Goal: Information Seeking & Learning: Learn about a topic

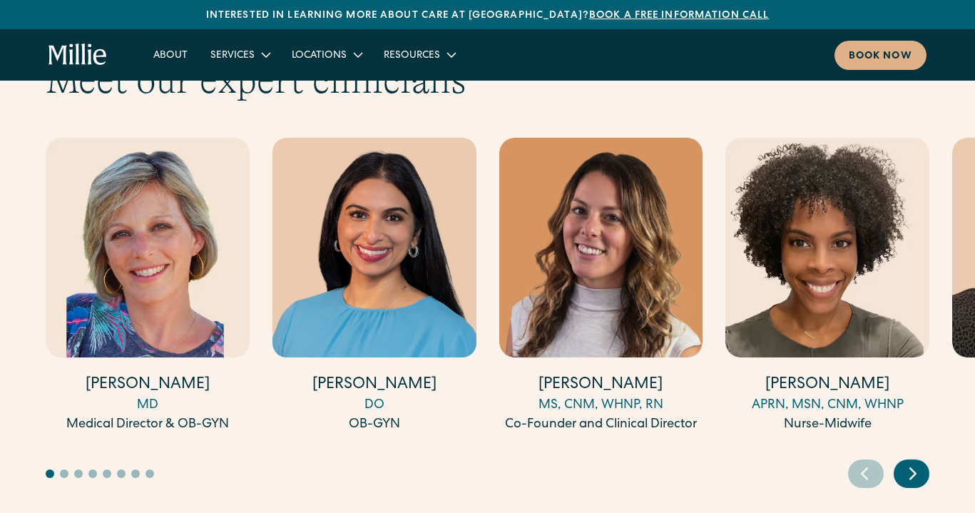
scroll to position [3928, 0]
click at [916, 462] on icon "Next slide" at bounding box center [913, 473] width 21 height 22
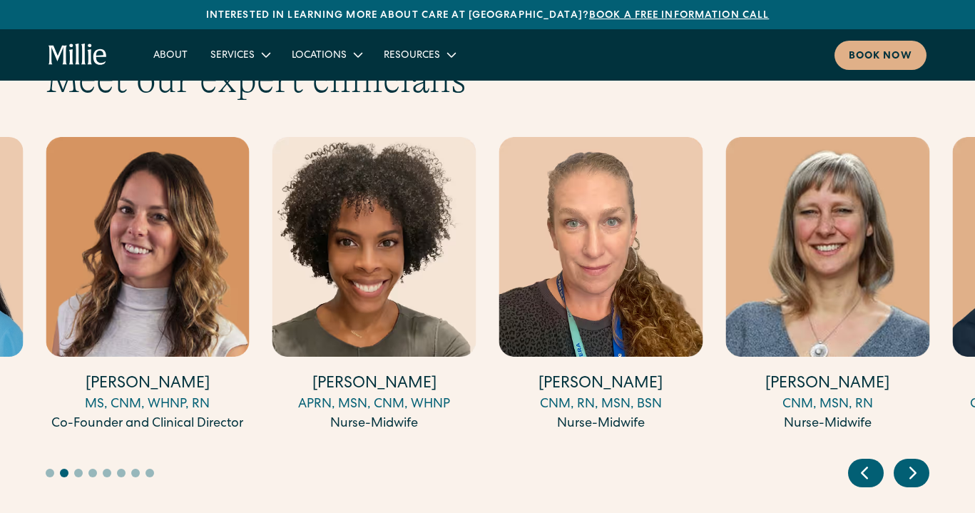
click at [916, 462] on icon "Next slide" at bounding box center [913, 473] width 21 height 22
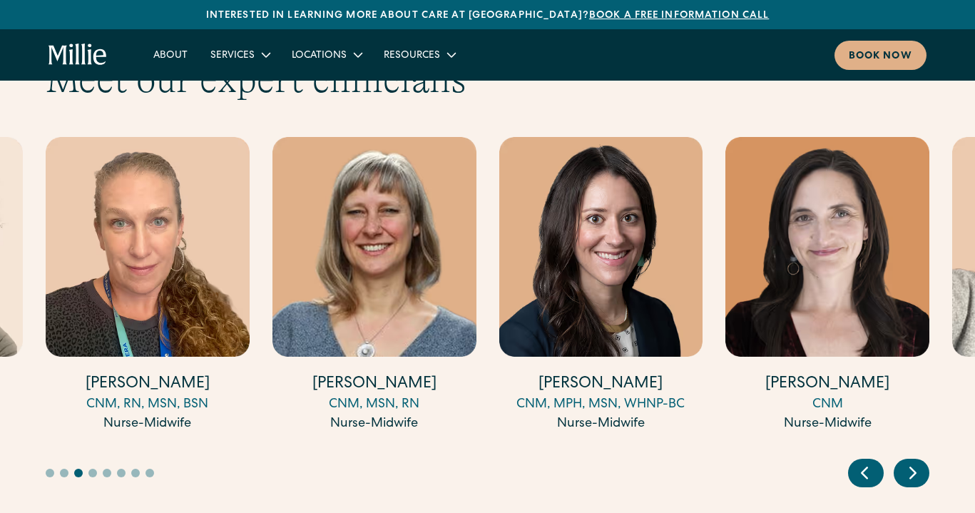
click at [901, 459] on div "Next slide" at bounding box center [912, 473] width 36 height 29
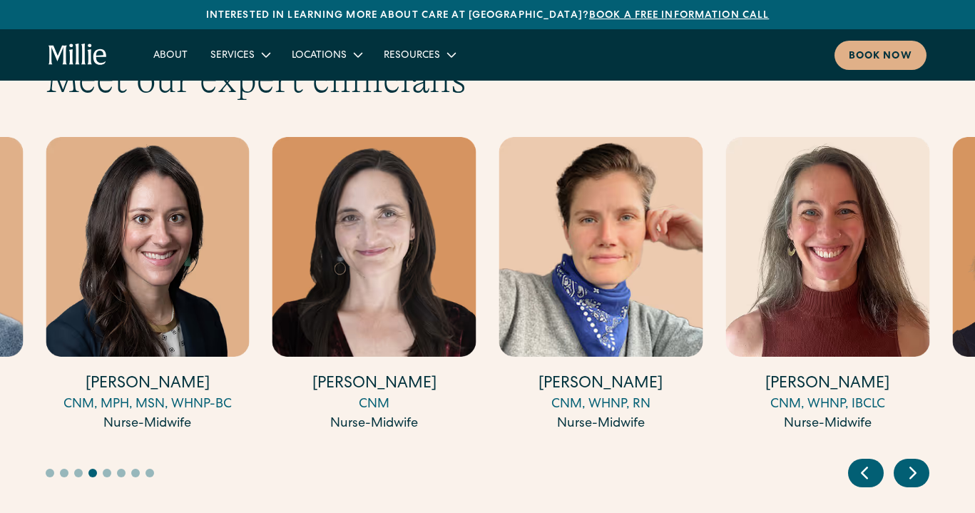
click at [901, 459] on div "Next slide" at bounding box center [912, 473] width 36 height 29
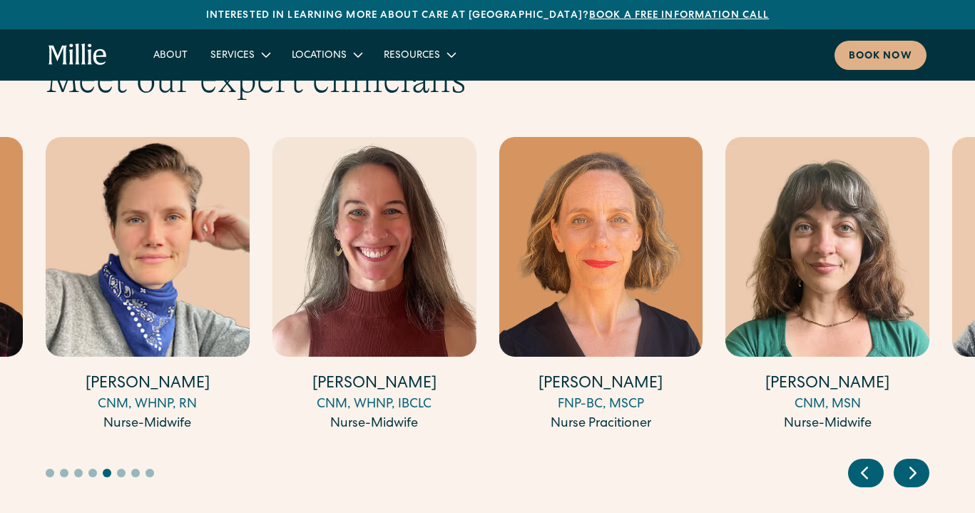
click at [901, 459] on div "Next slide" at bounding box center [912, 473] width 36 height 29
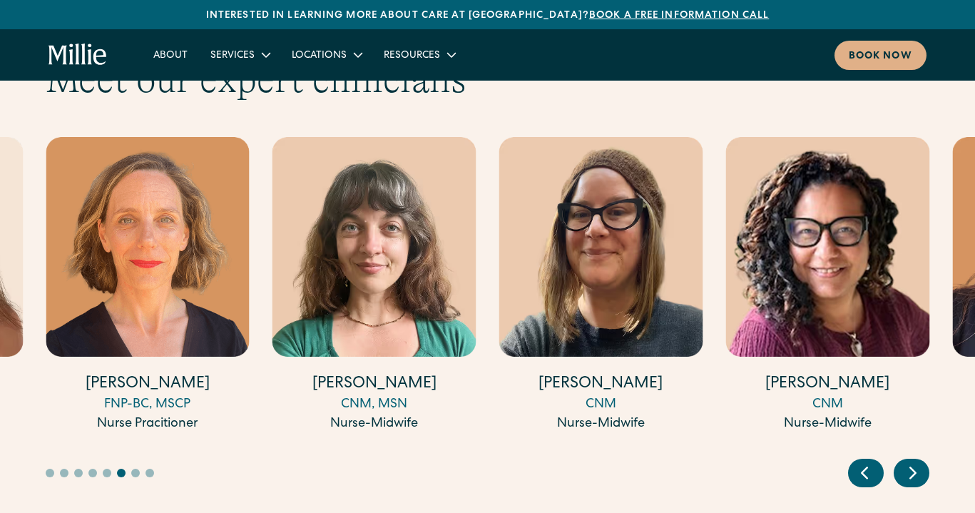
click at [901, 459] on div "Next slide" at bounding box center [912, 473] width 36 height 29
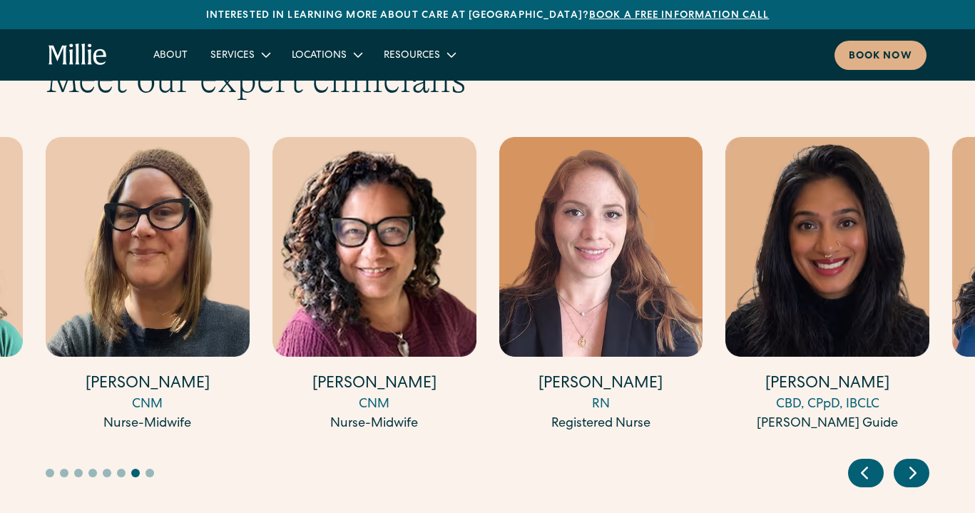
click at [901, 459] on div "Next slide" at bounding box center [912, 473] width 36 height 29
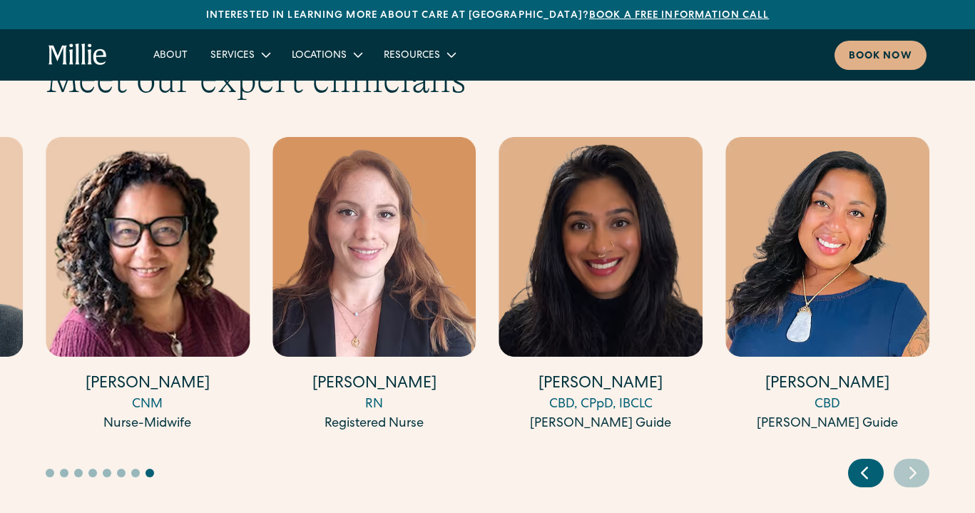
click at [901, 459] on div "Next slide" at bounding box center [912, 473] width 36 height 29
click at [867, 459] on div "Previous slide" at bounding box center [866, 473] width 36 height 29
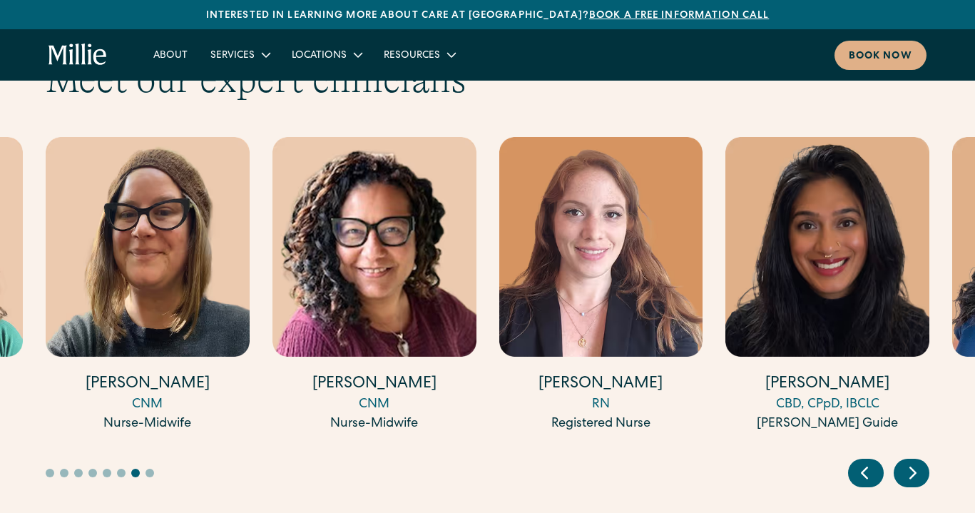
click at [866, 462] on icon "Previous slide" at bounding box center [864, 473] width 21 height 22
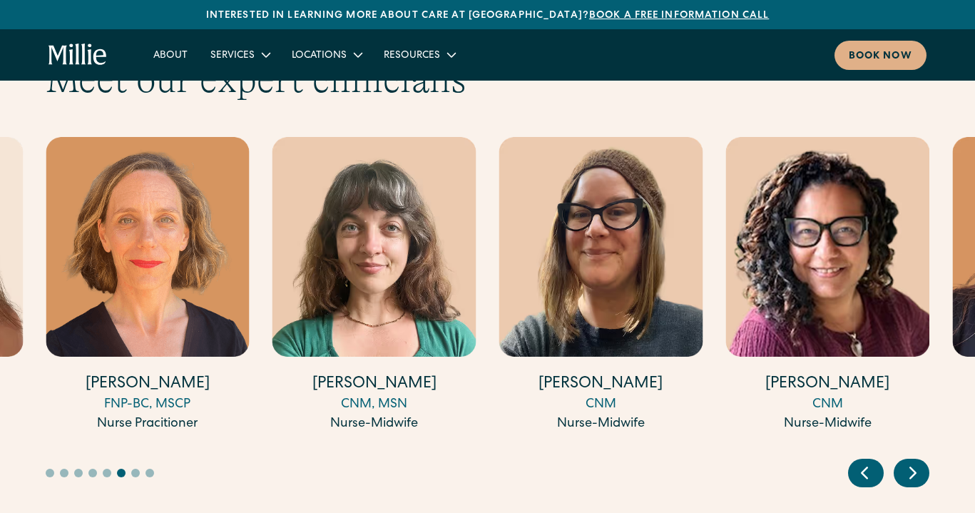
click at [866, 462] on icon "Previous slide" at bounding box center [864, 473] width 21 height 22
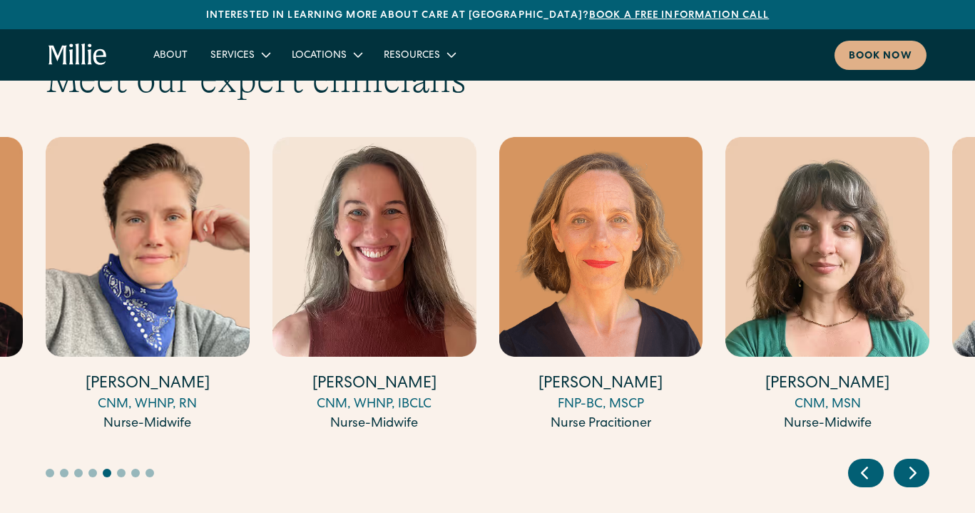
click at [866, 462] on icon "Previous slide" at bounding box center [864, 473] width 21 height 22
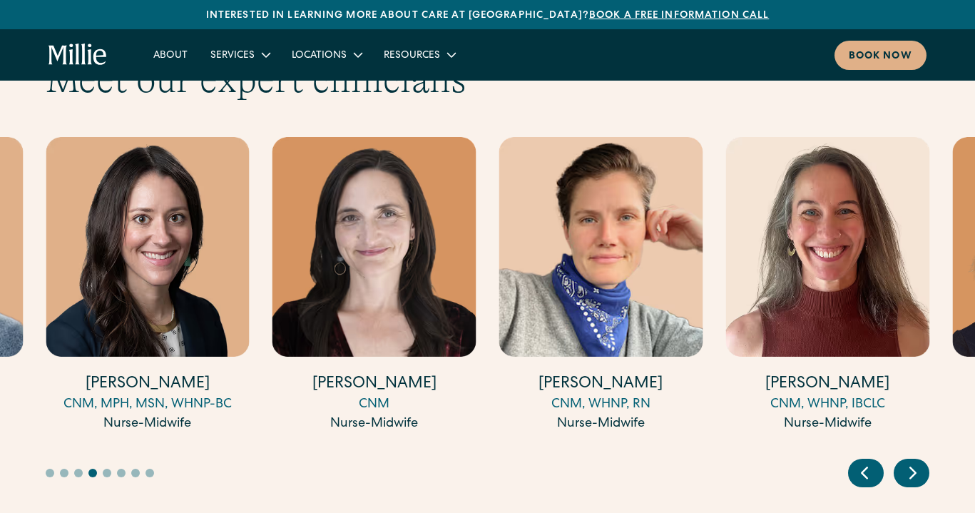
click at [866, 462] on icon "Previous slide" at bounding box center [864, 473] width 21 height 22
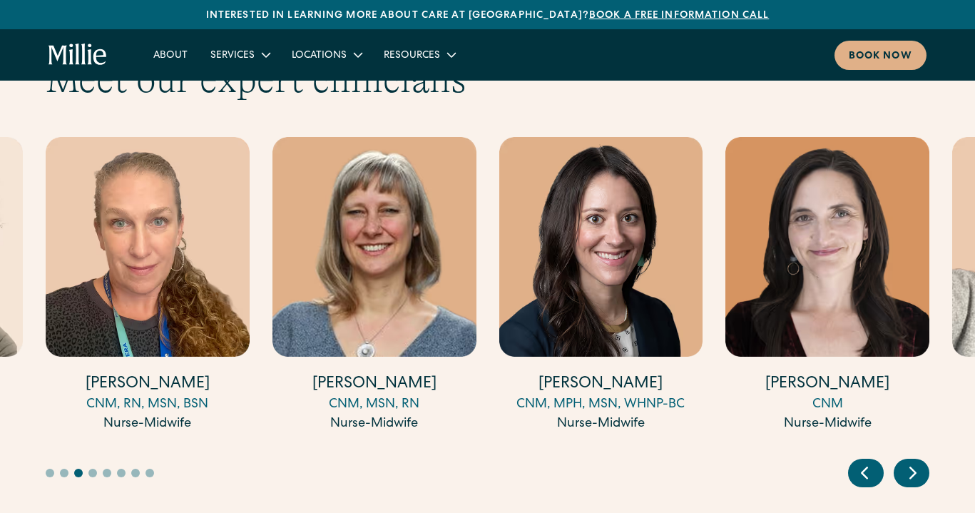
click at [866, 462] on icon "Previous slide" at bounding box center [864, 473] width 21 height 22
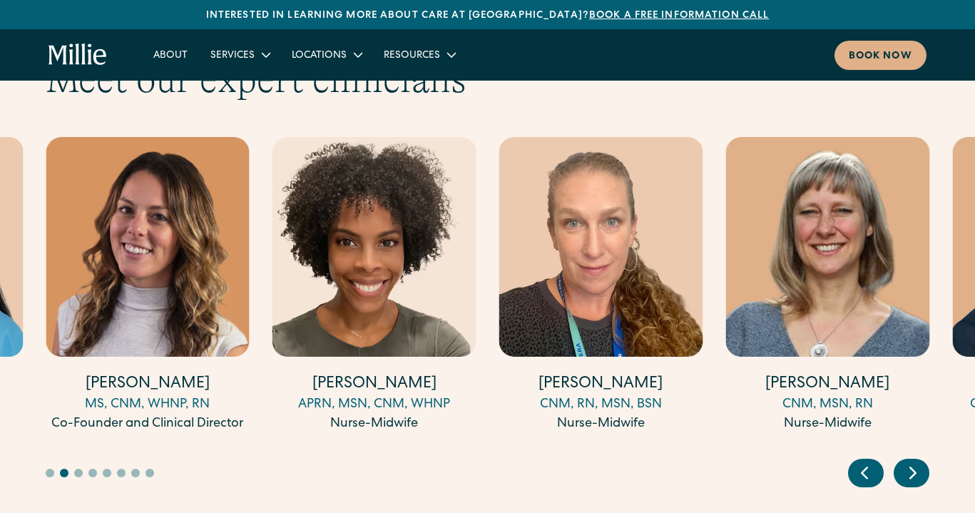
click at [866, 462] on icon "Previous slide" at bounding box center [864, 473] width 21 height 22
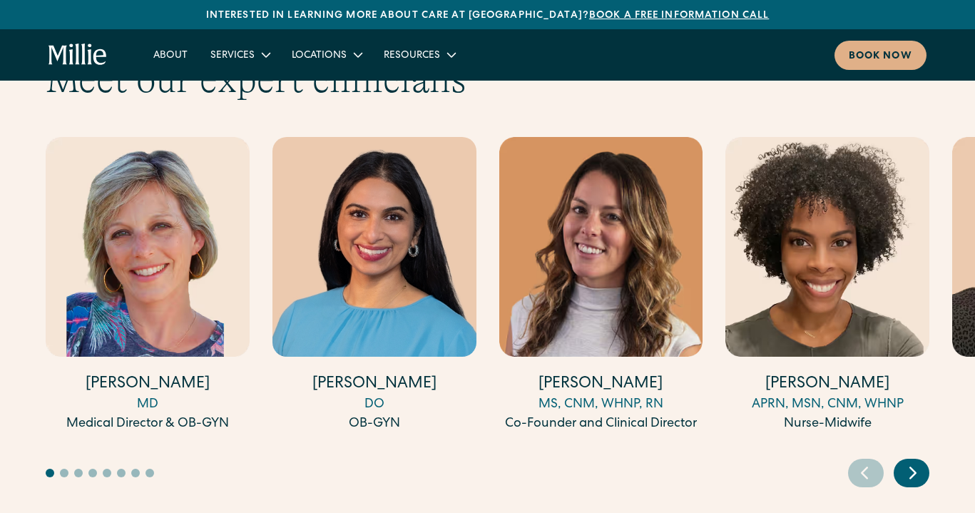
click at [866, 462] on icon "Previous slide" at bounding box center [864, 473] width 21 height 22
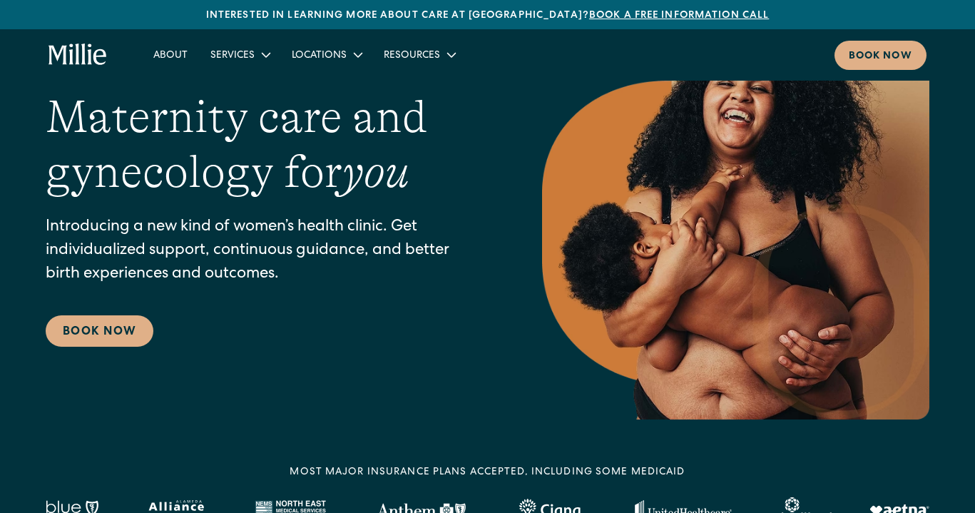
scroll to position [229, 0]
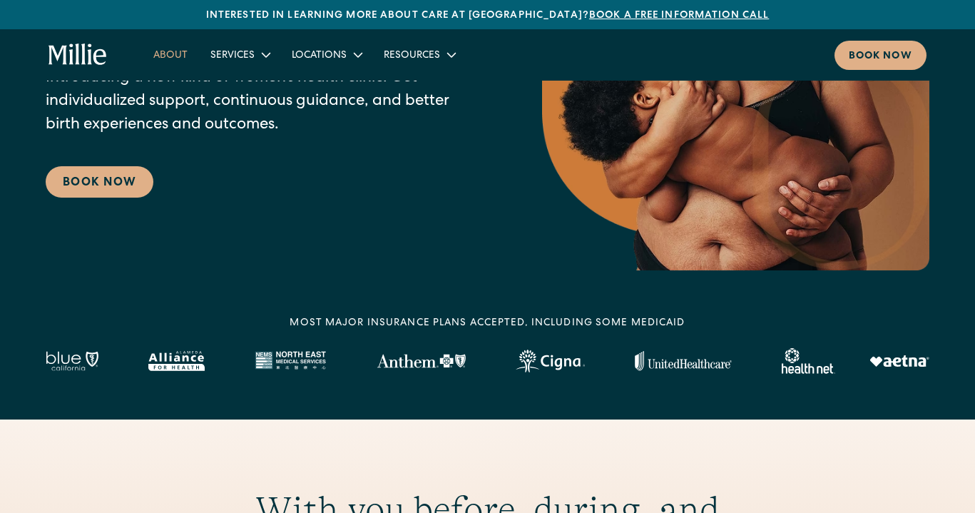
click at [168, 62] on link "About" at bounding box center [170, 55] width 57 height 24
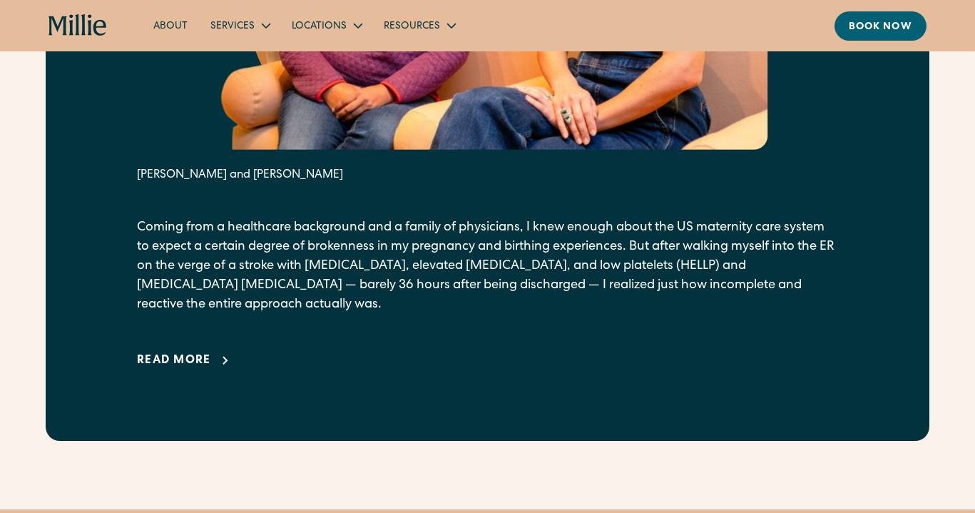
scroll to position [965, 0]
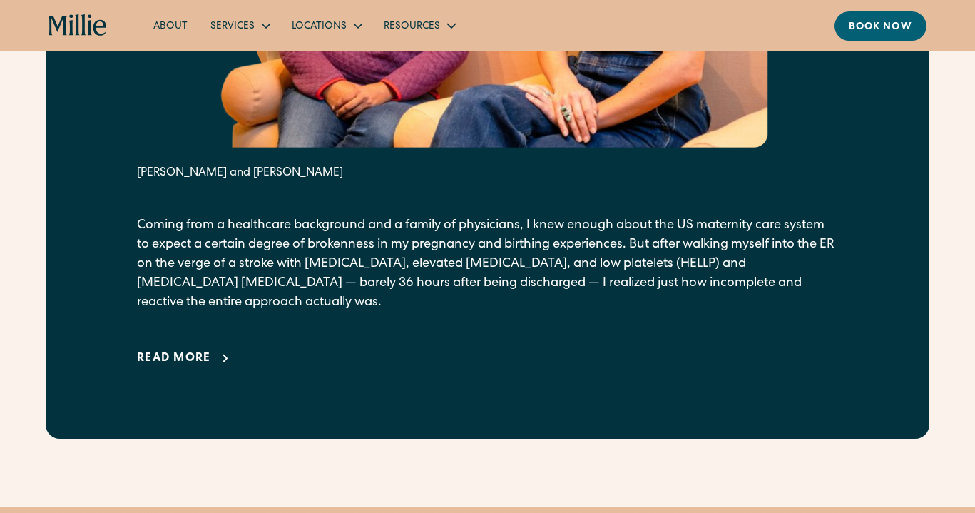
click at [182, 360] on div "Read more" at bounding box center [174, 358] width 74 height 17
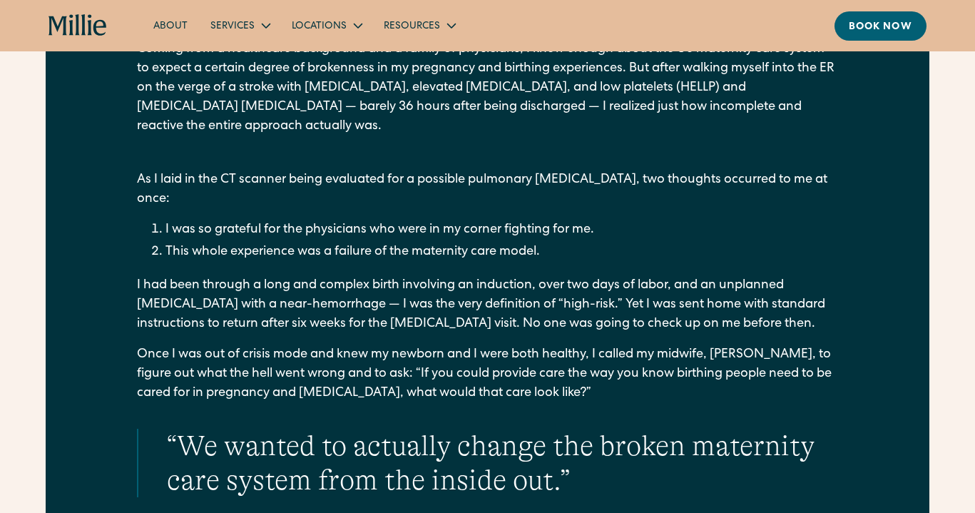
scroll to position [0, 0]
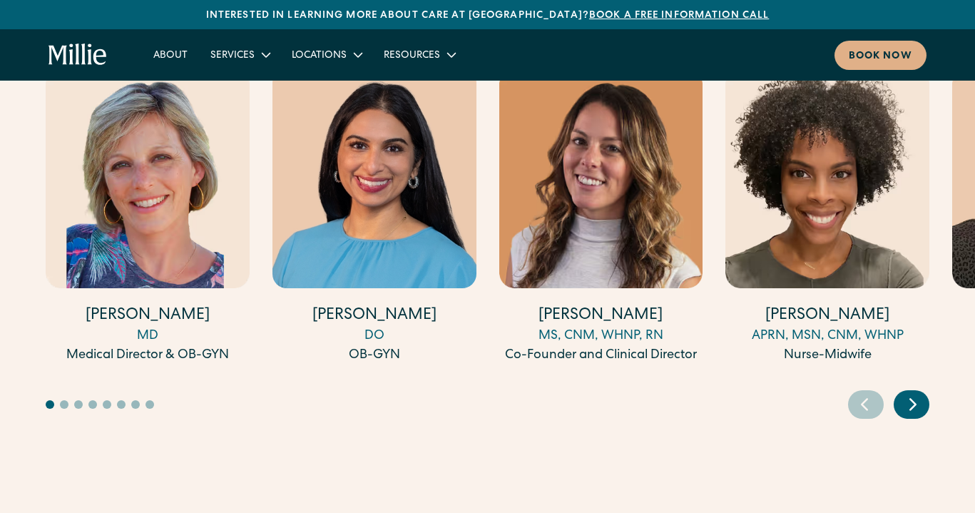
scroll to position [3920, 0]
